Goal: Information Seeking & Learning: Learn about a topic

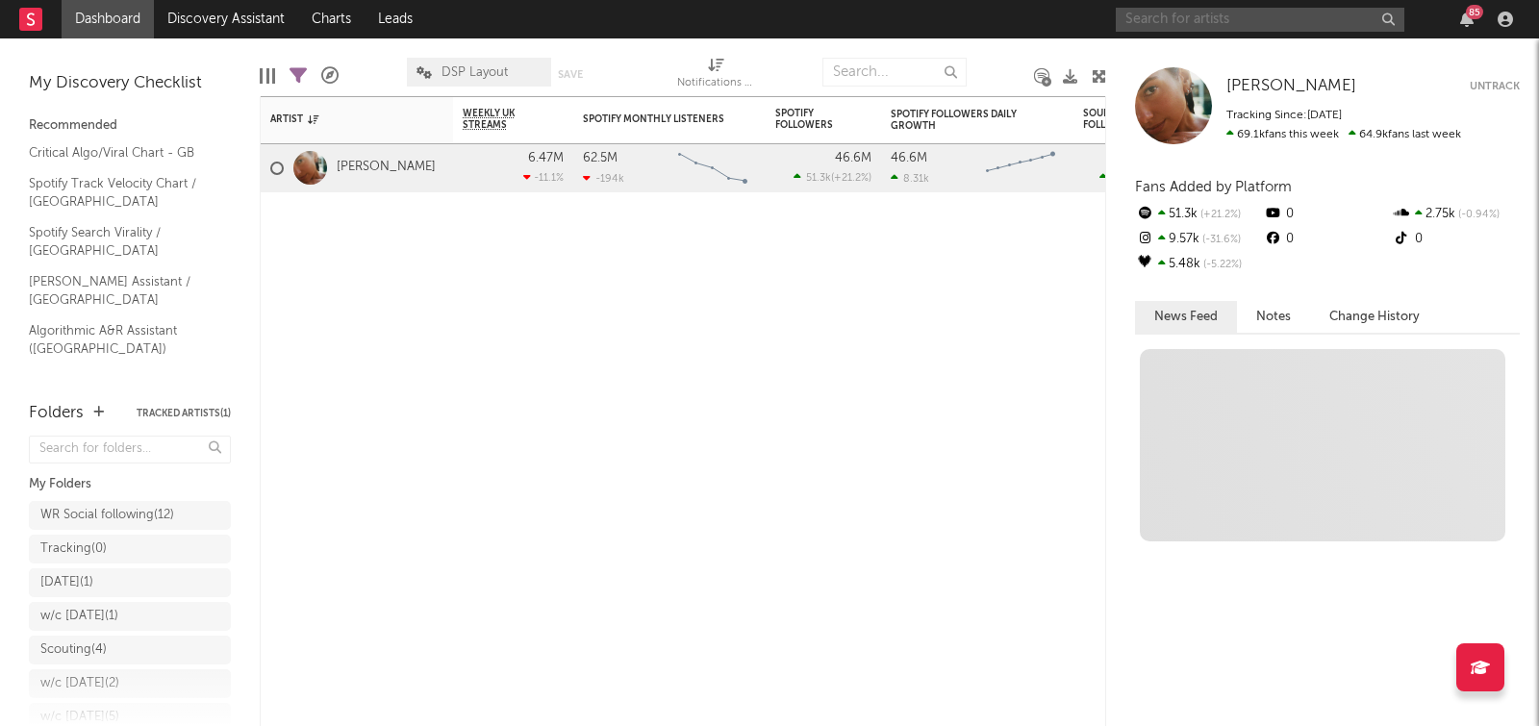
click at [1167, 19] on input "text" at bounding box center [1260, 20] width 289 height 24
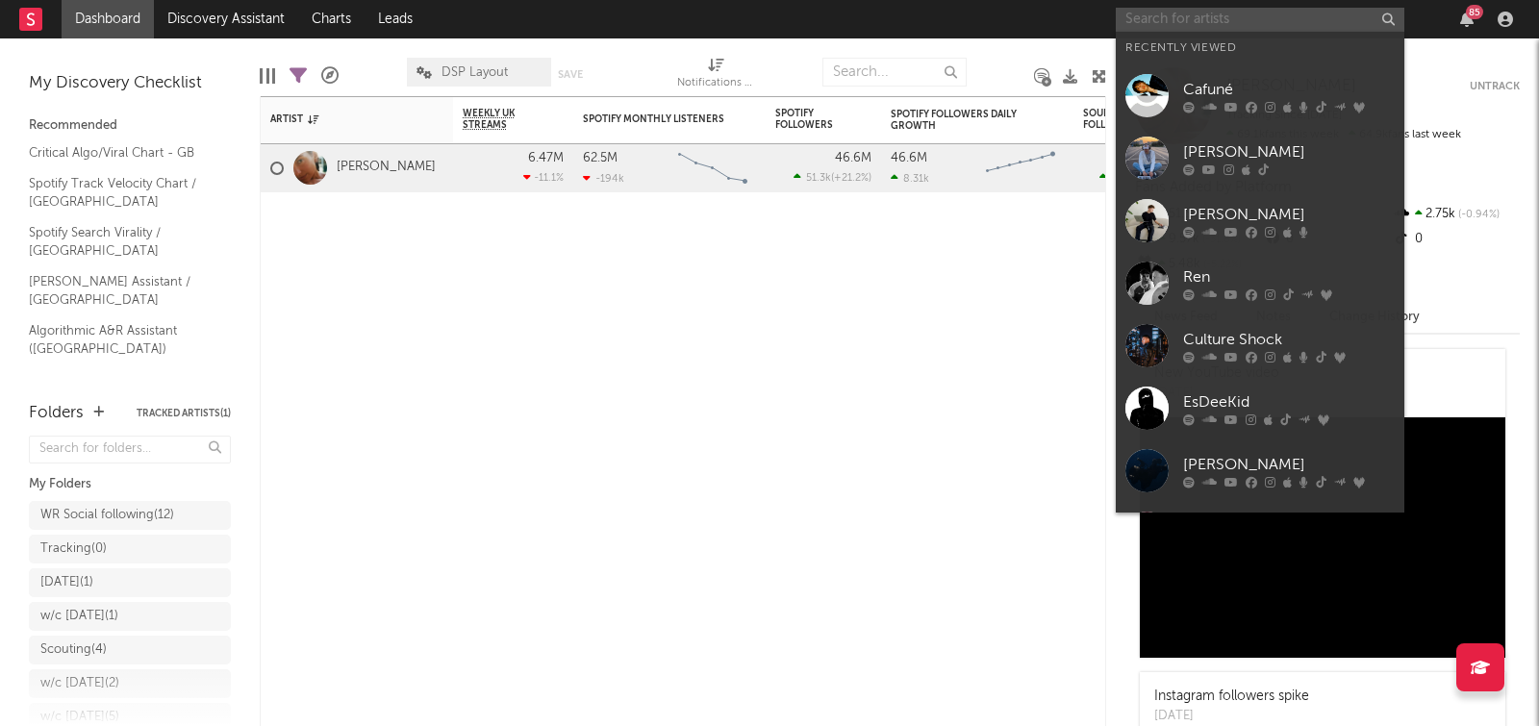
paste input "[URL][DOMAIN_NAME]"
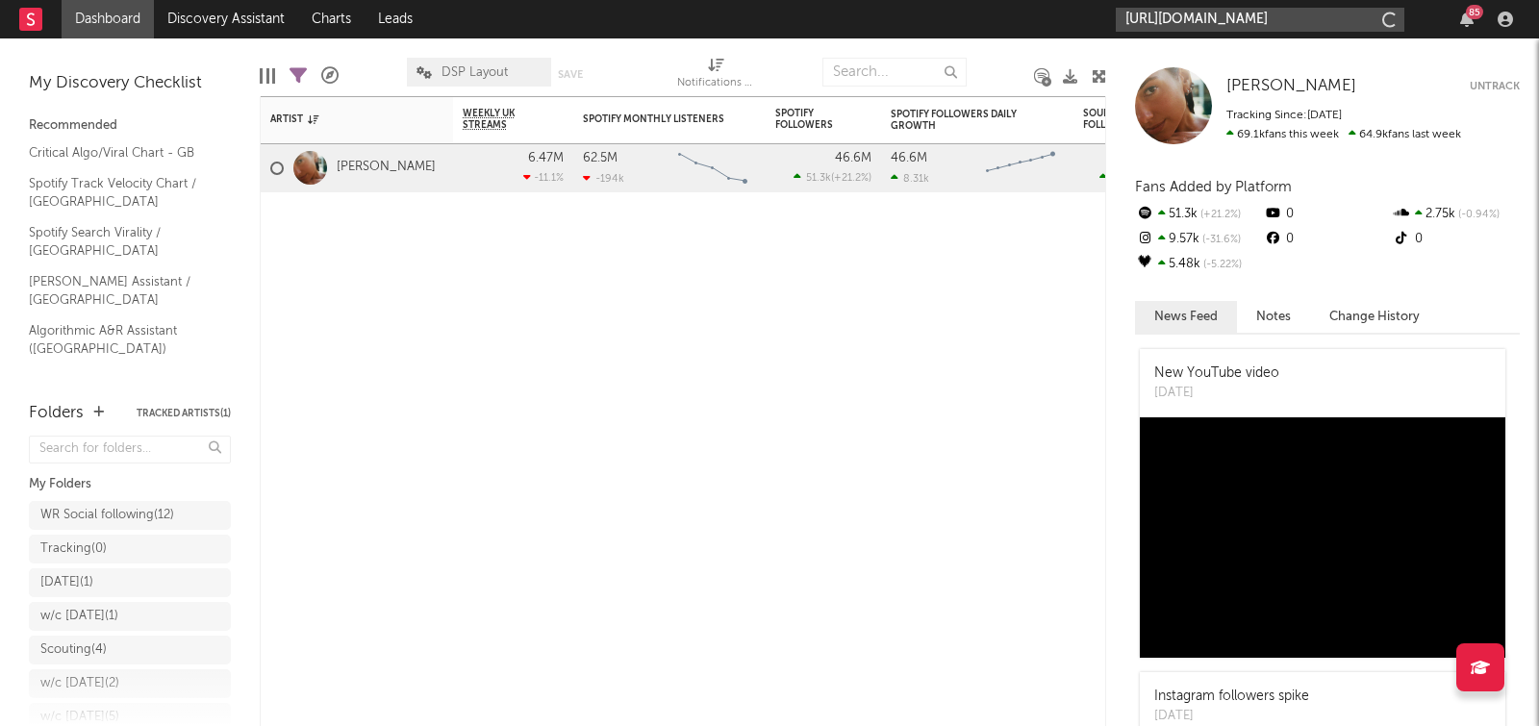
scroll to position [0, 265]
type input "[URL][DOMAIN_NAME]"
click at [1274, 29] on input "[URL][DOMAIN_NAME]" at bounding box center [1260, 20] width 289 height 24
click at [1267, 26] on input "[URL][DOMAIN_NAME]" at bounding box center [1260, 20] width 289 height 24
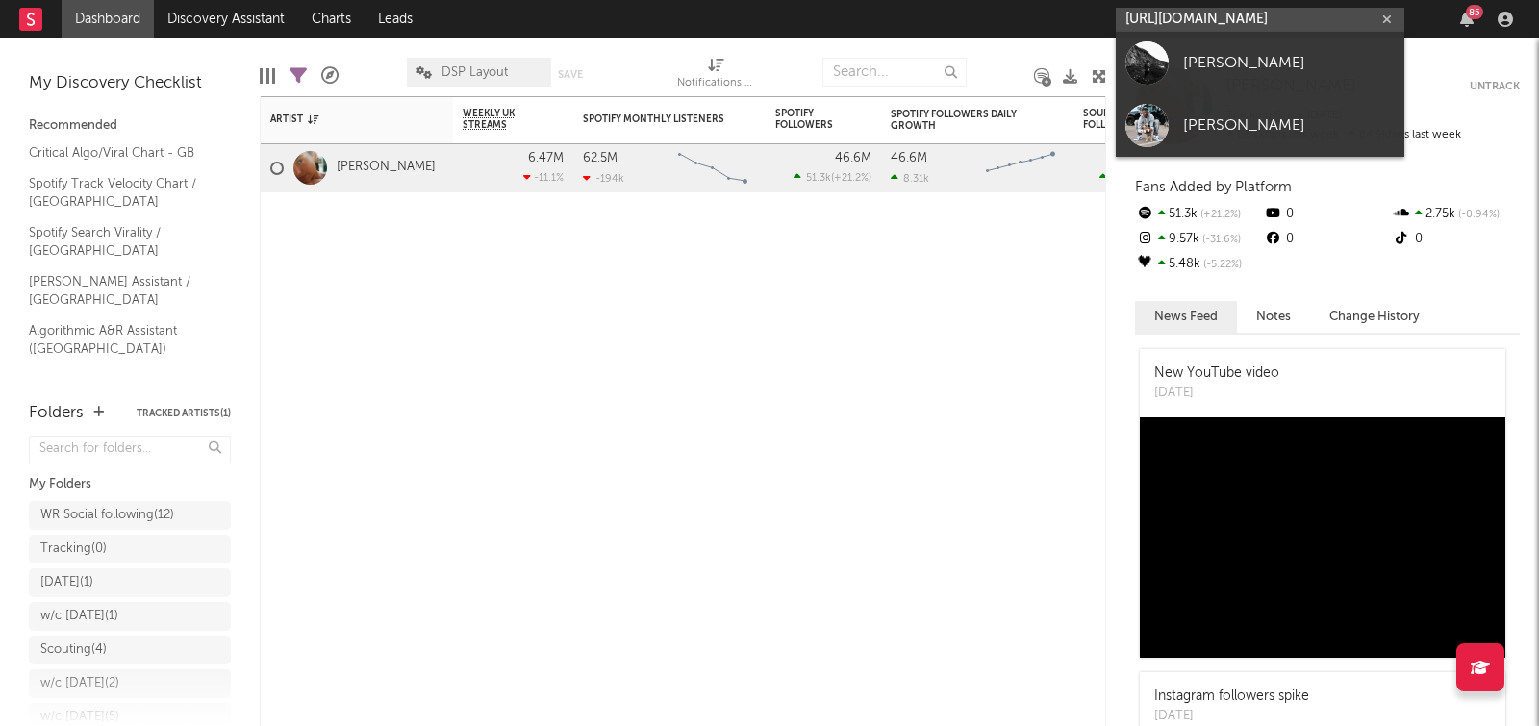
click at [1252, 19] on input "[URL][DOMAIN_NAME]" at bounding box center [1260, 20] width 289 height 24
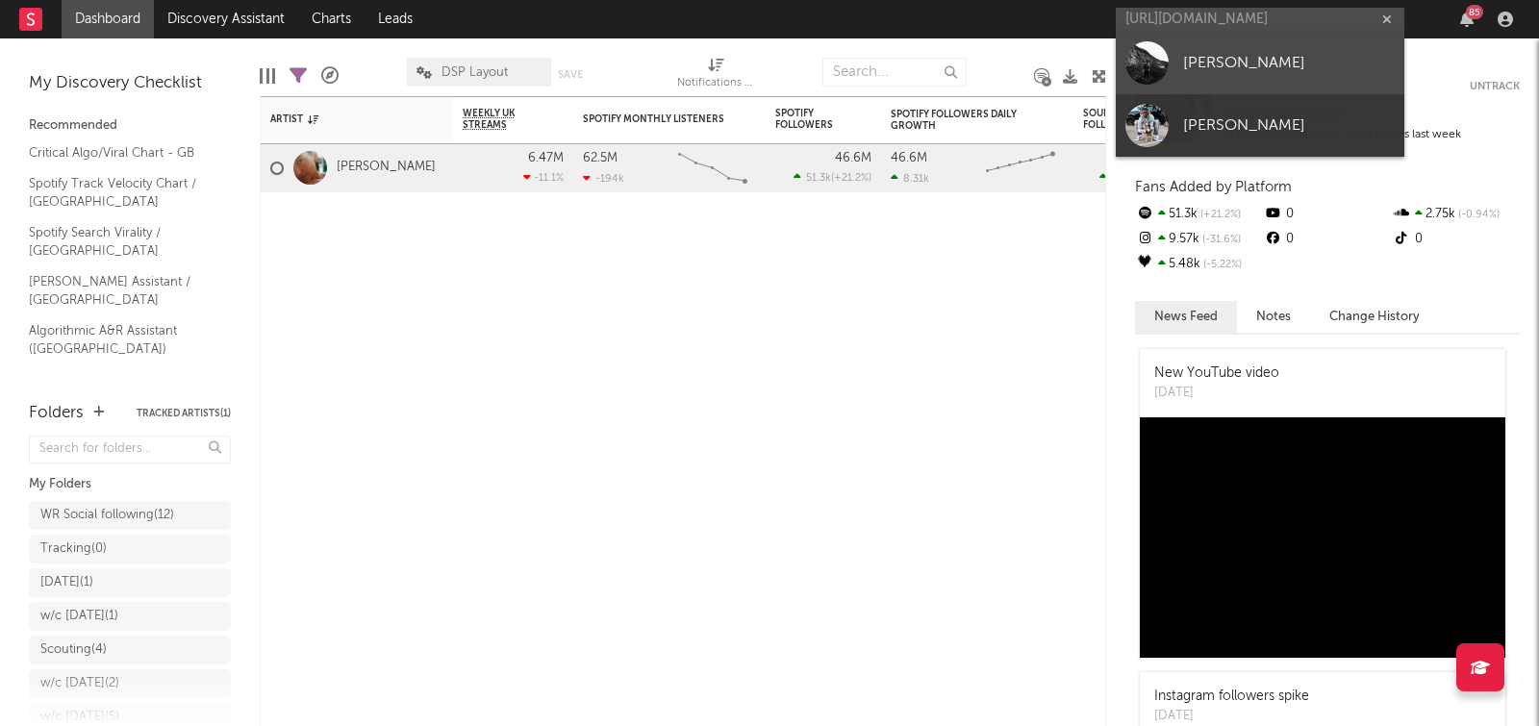
scroll to position [0, 0]
click at [1235, 48] on link "[PERSON_NAME]" at bounding box center [1260, 63] width 289 height 63
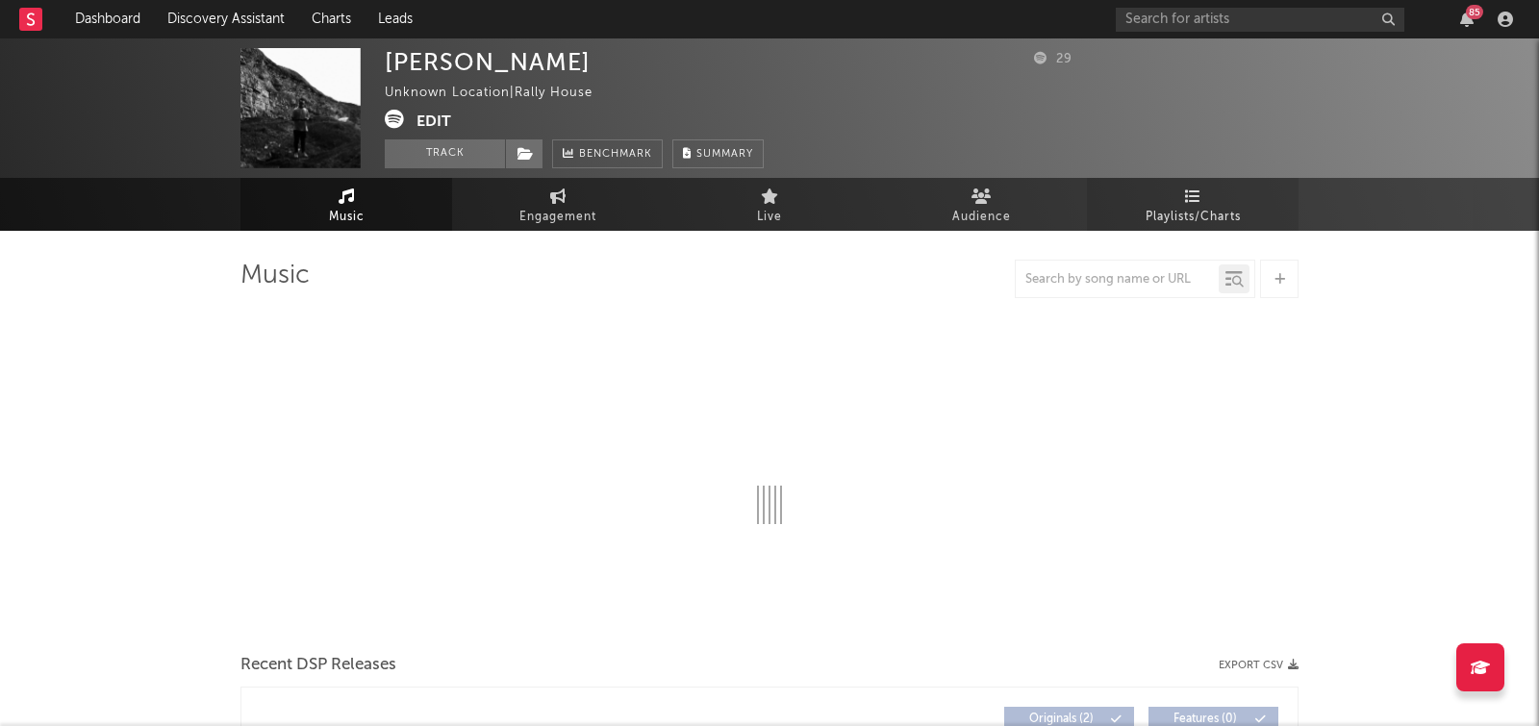
select select "1w"
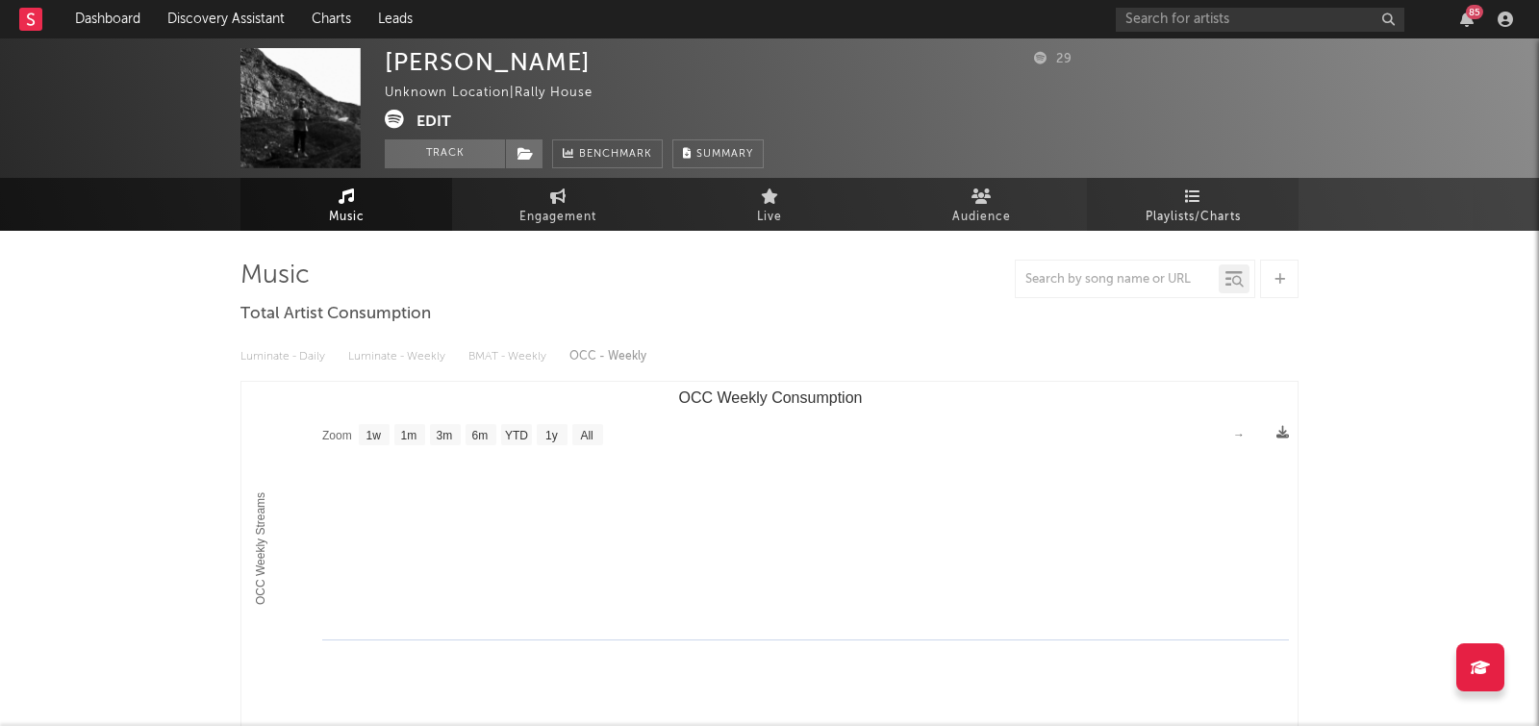
click at [1185, 199] on icon at bounding box center [1193, 196] width 16 height 15
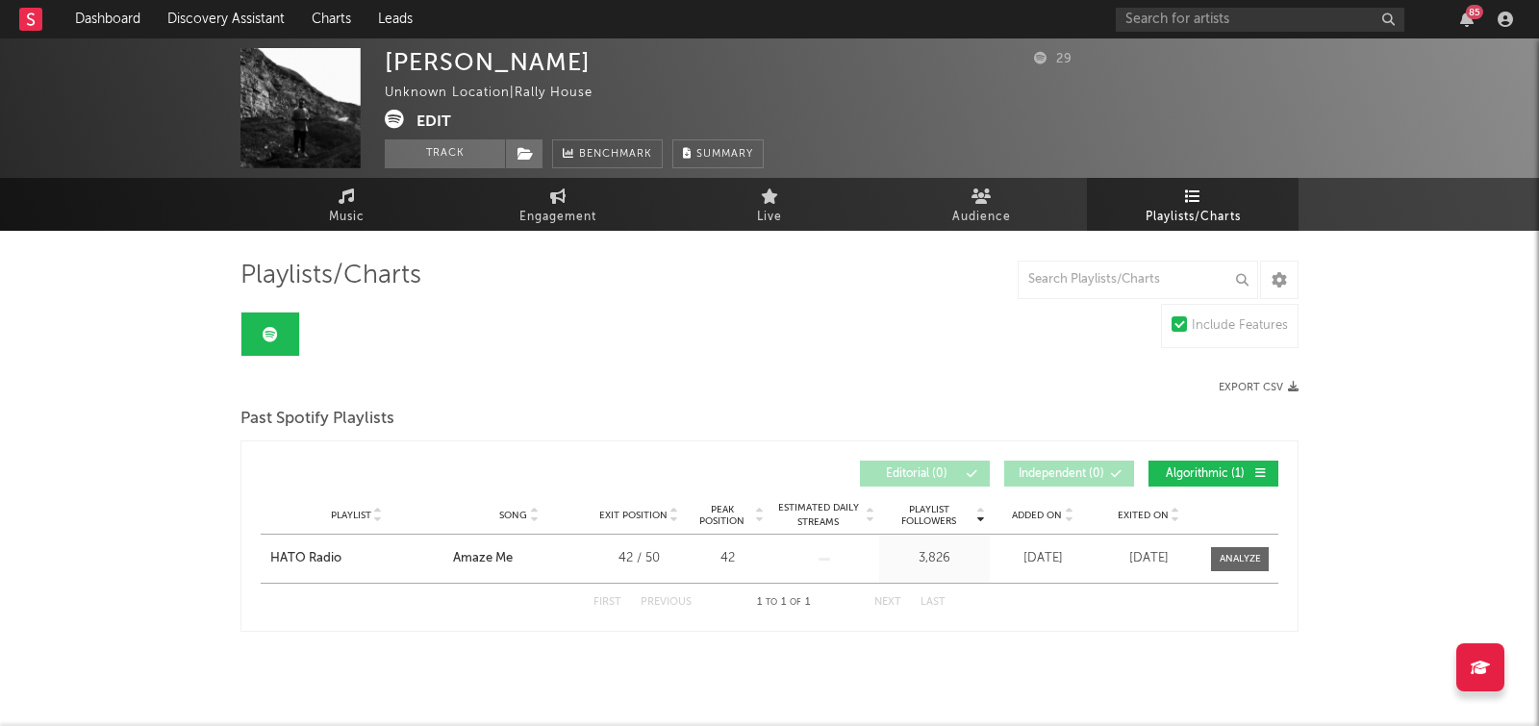
scroll to position [19, 0]
